Goal: Task Accomplishment & Management: Use online tool/utility

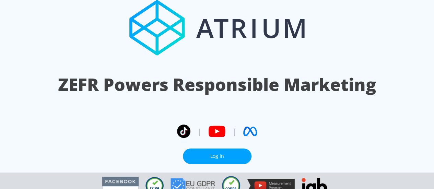
click at [203, 160] on link "Log In" at bounding box center [217, 156] width 69 height 15
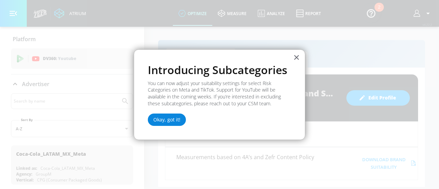
click at [166, 120] on button "Okay, got it!" at bounding box center [167, 120] width 38 height 12
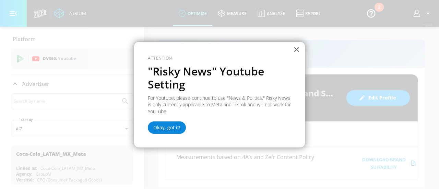
click at [169, 130] on button "Okay, got it!" at bounding box center [167, 127] width 38 height 12
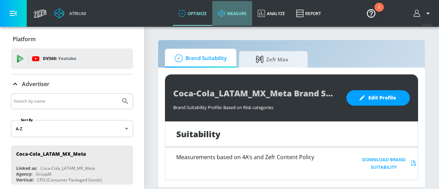
click at [233, 13] on link "measure" at bounding box center [232, 13] width 40 height 25
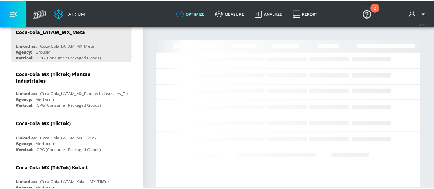
scroll to position [122, 0]
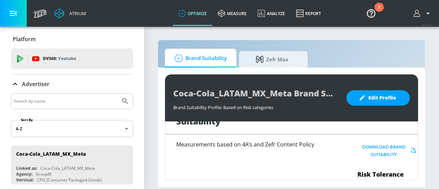
scroll to position [12, 0]
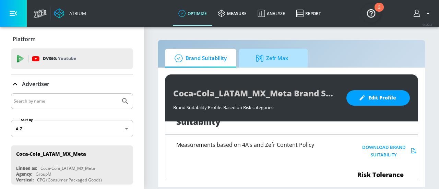
click at [270, 61] on span "Zefr Max" at bounding box center [272, 58] width 52 height 16
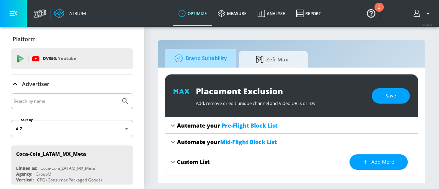
click at [189, 57] on span "Brand Suitability" at bounding box center [199, 58] width 55 height 16
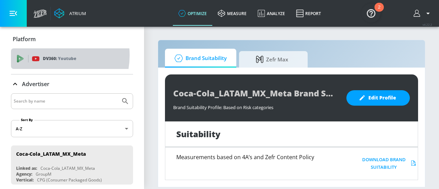
click at [48, 55] on p "DV360: Youtube" at bounding box center [59, 59] width 33 height 8
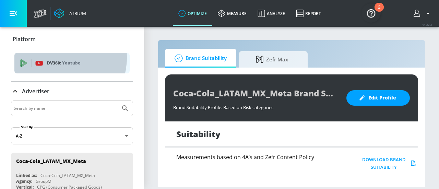
click at [56, 57] on div "DV360: Youtube" at bounding box center [71, 63] width 115 height 21
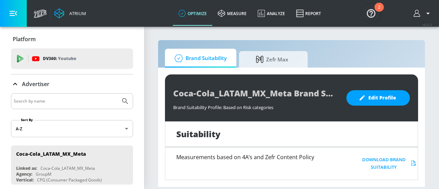
click at [62, 99] on input "Search by name" at bounding box center [66, 101] width 104 height 9
type input "fresca"
click at [118, 94] on button "Submit Search" at bounding box center [125, 101] width 15 height 15
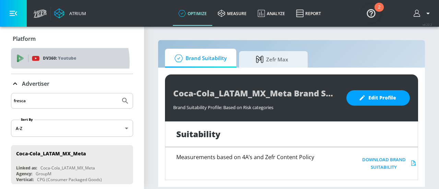
click at [53, 62] on div "DV360: Youtube" at bounding box center [72, 58] width 122 height 21
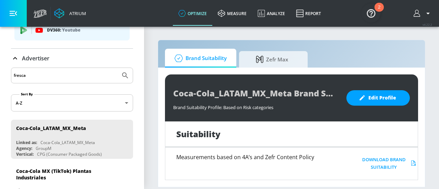
scroll to position [0, 0]
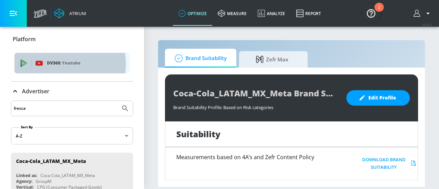
click at [55, 64] on p "DV360: Youtube" at bounding box center [85, 63] width 77 height 8
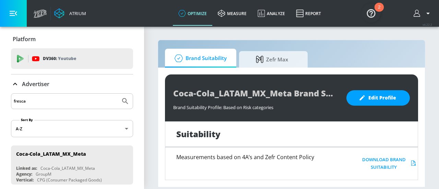
click at [36, 11] on icon at bounding box center [39, 10] width 8 height 2
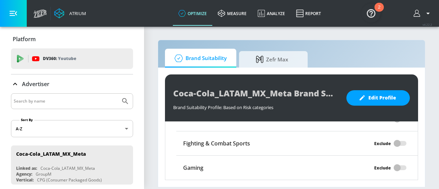
scroll to position [623, 0]
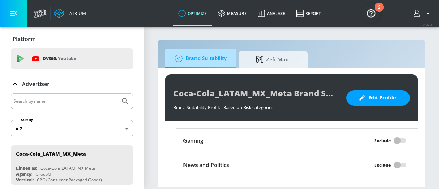
click at [210, 55] on span "Brand Suitability" at bounding box center [199, 58] width 55 height 16
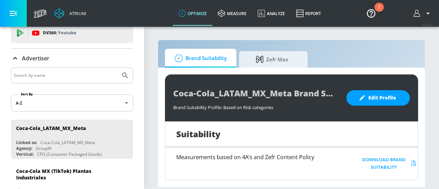
scroll to position [16, 0]
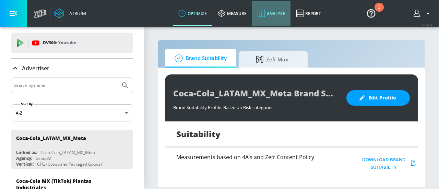
click at [267, 20] on link "Analyze" at bounding box center [271, 13] width 38 height 25
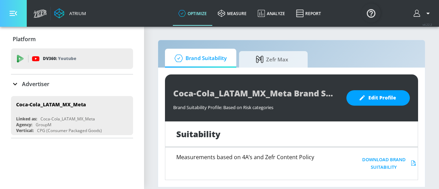
click at [10, 10] on icon "button" at bounding box center [14, 14] width 8 height 8
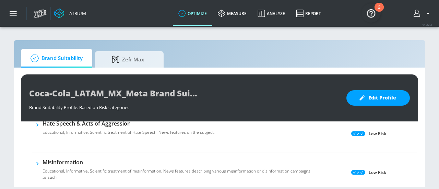
scroll to position [231, 0]
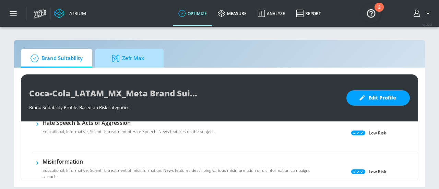
click at [140, 56] on span "Zefr Max" at bounding box center [128, 58] width 52 height 16
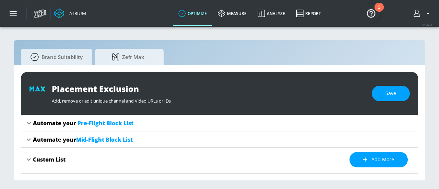
click at [126, 122] on span "Pre-Flight Block List" at bounding box center [106, 123] width 56 height 8
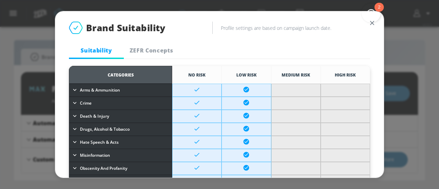
click at [363, 21] on img "Open Resource Center, 2 new notifications" at bounding box center [371, 12] width 19 height 19
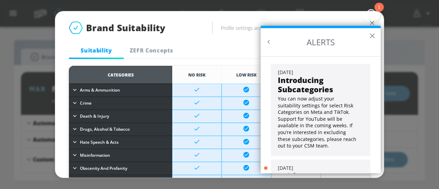
click at [375, 38] on button "×" at bounding box center [372, 35] width 7 height 11
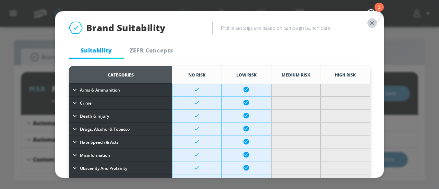
click at [368, 24] on icon "button" at bounding box center [372, 23] width 8 height 8
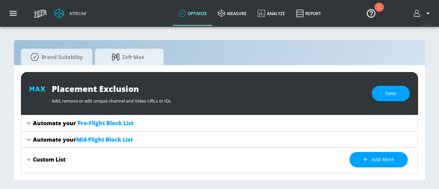
click at [428, 13] on icon "button" at bounding box center [427, 14] width 3 height 2
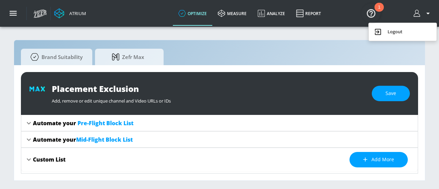
click at [13, 13] on div at bounding box center [219, 94] width 439 height 189
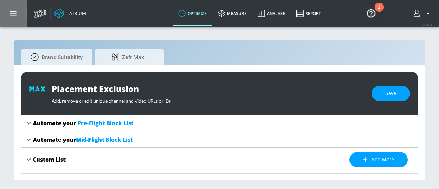
click at [13, 13] on icon "button" at bounding box center [14, 14] width 8 height 8
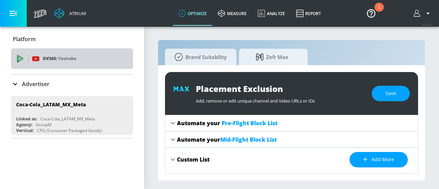
click at [33, 59] on icon at bounding box center [35, 58] width 7 height 5
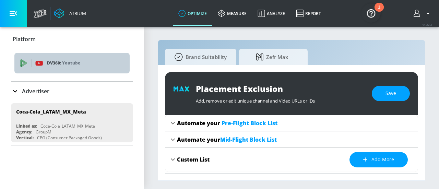
click at [33, 59] on span "DV360: Youtube" at bounding box center [72, 63] width 104 height 8
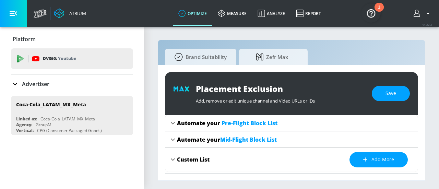
click at [33, 59] on icon at bounding box center [35, 58] width 7 height 5
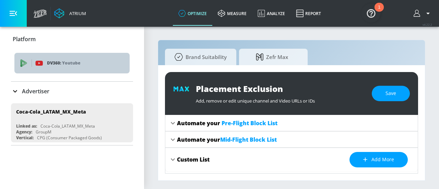
click at [33, 59] on span "DV360: Youtube" at bounding box center [72, 63] width 104 height 8
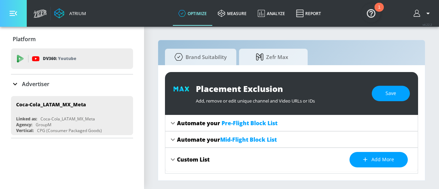
click at [13, 15] on icon "button" at bounding box center [14, 14] width 8 height 8
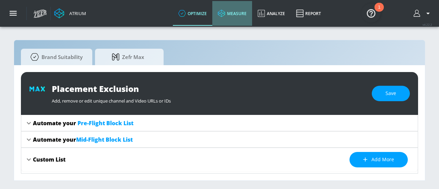
click at [236, 10] on link "measure" at bounding box center [232, 13] width 40 height 25
